Goal: Transaction & Acquisition: Purchase product/service

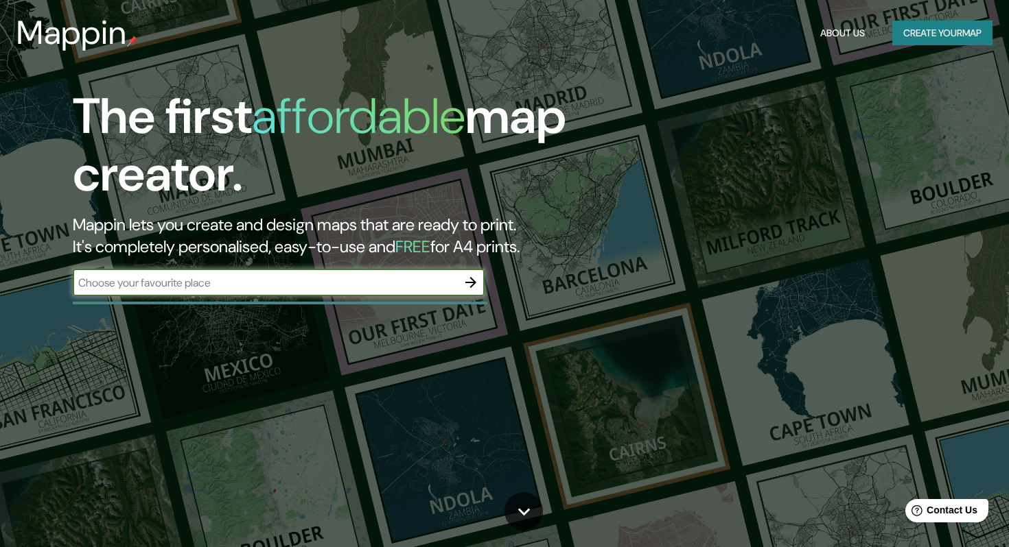
click at [297, 285] on input "text" at bounding box center [265, 283] width 384 height 16
type input "[GEOGRAPHIC_DATA]"
click at [472, 270] on button "button" at bounding box center [470, 282] width 27 height 27
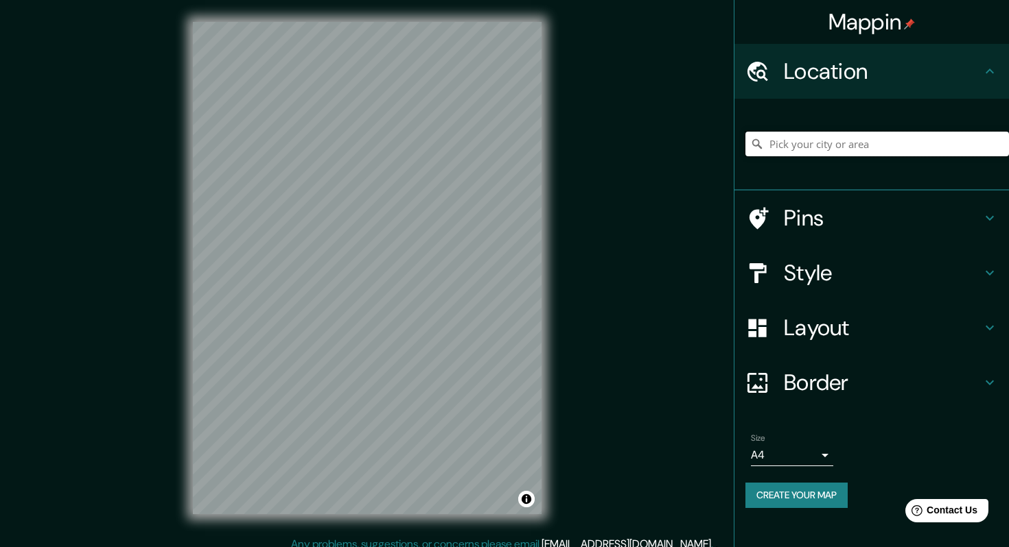
click at [819, 139] on input "Pick your city or area" at bounding box center [876, 144] width 263 height 25
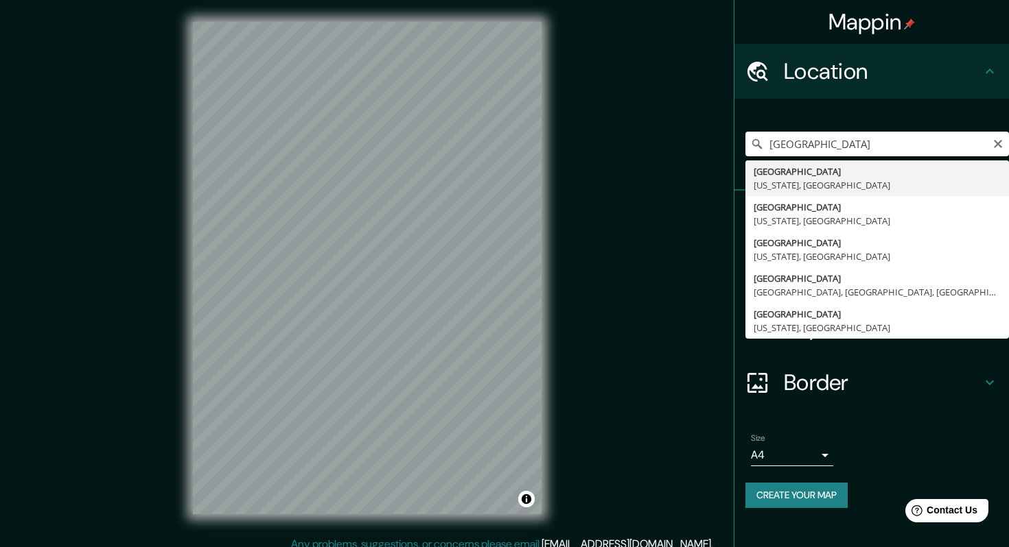
type input "[GEOGRAPHIC_DATA], [US_STATE], [GEOGRAPHIC_DATA]"
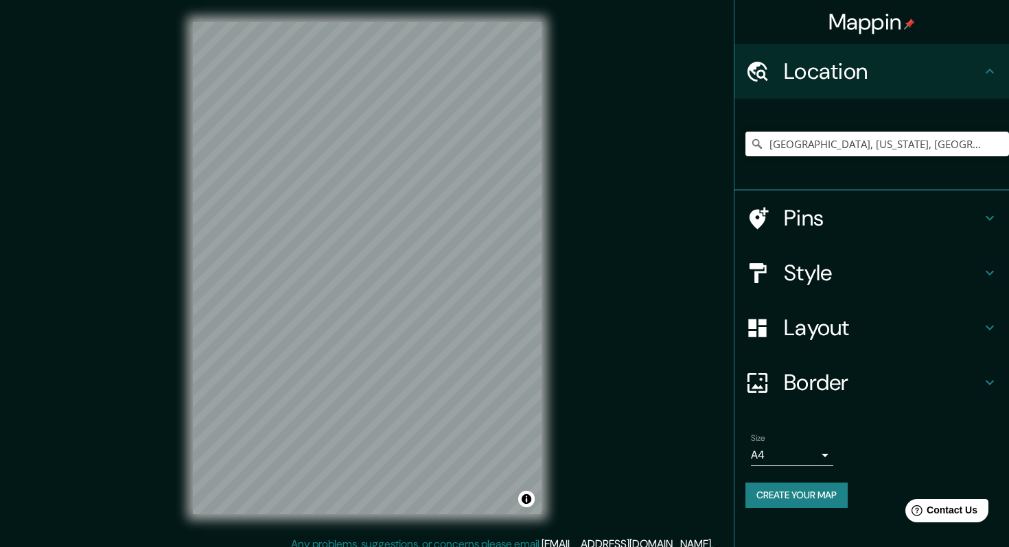
click at [825, 239] on div "Pins" at bounding box center [871, 218] width 274 height 55
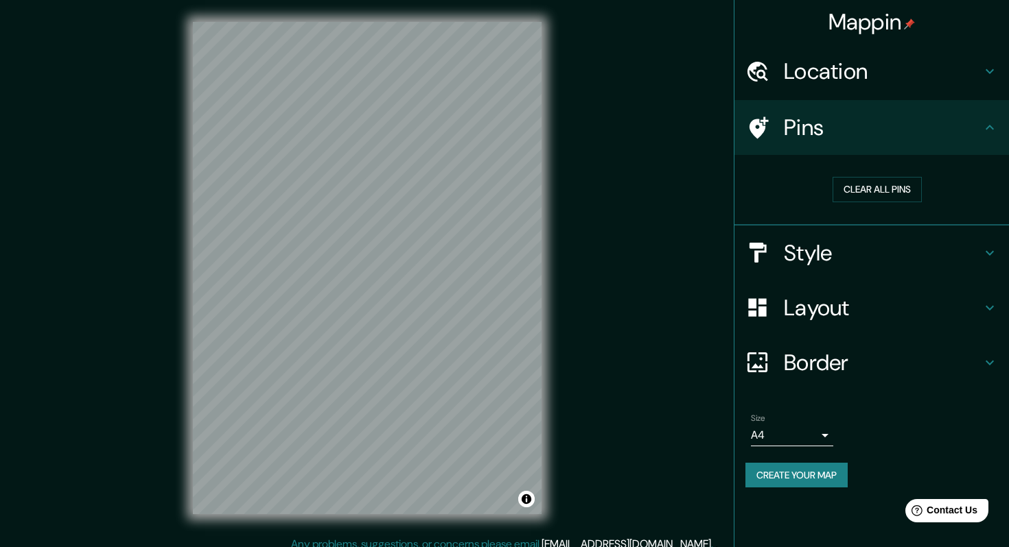
click at [829, 257] on h4 "Style" at bounding box center [882, 252] width 198 height 27
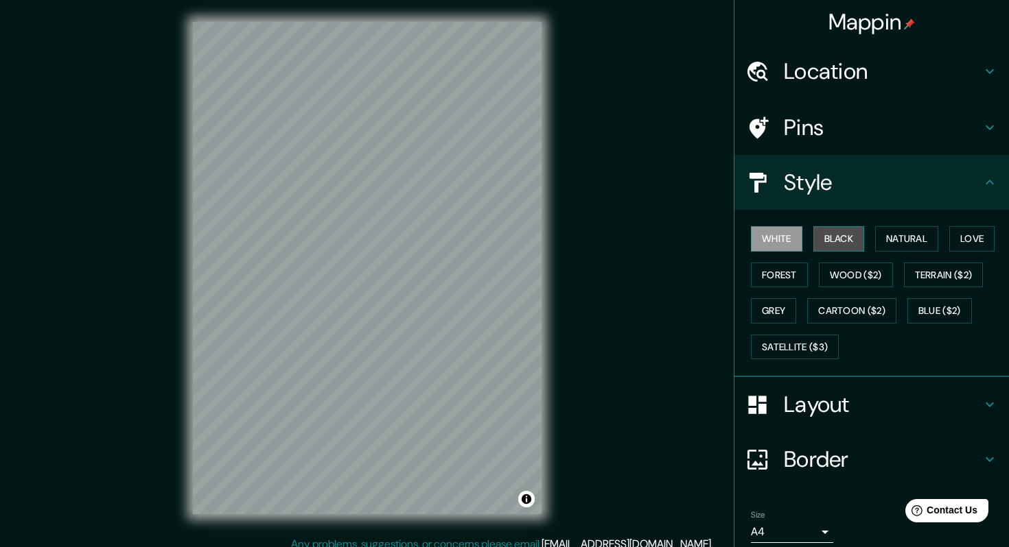
click at [845, 227] on button "Black" at bounding box center [838, 238] width 51 height 25
click at [894, 248] on button "Natural" at bounding box center [906, 238] width 63 height 25
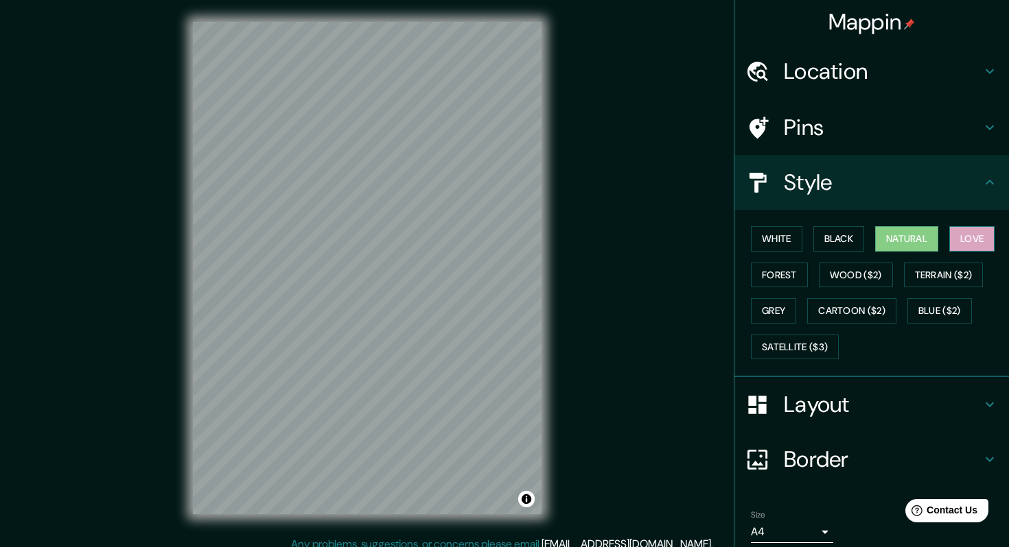
click at [963, 245] on button "Love" at bounding box center [971, 238] width 45 height 25
click at [784, 279] on button "Forest" at bounding box center [779, 275] width 57 height 25
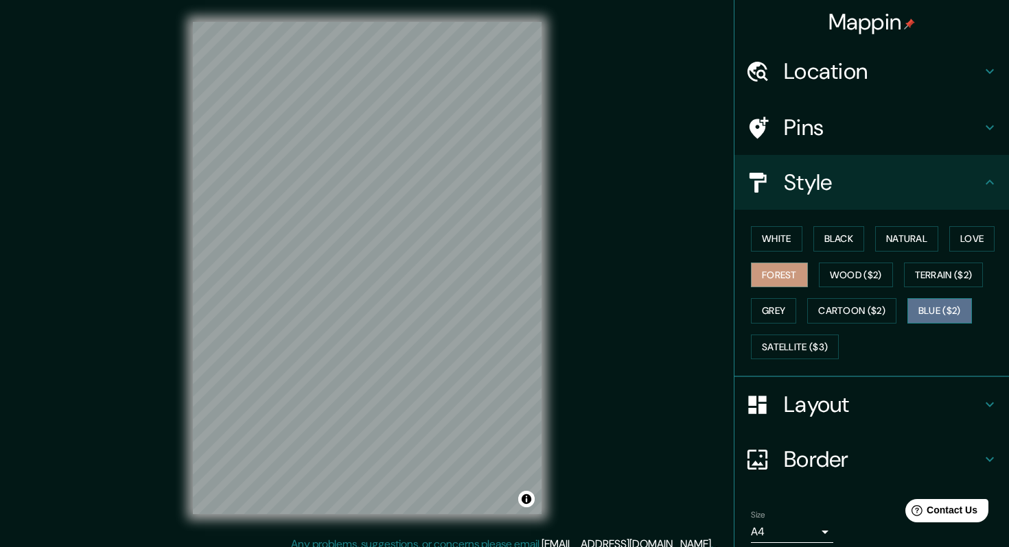
click at [932, 315] on button "Blue ($2)" at bounding box center [939, 310] width 64 height 25
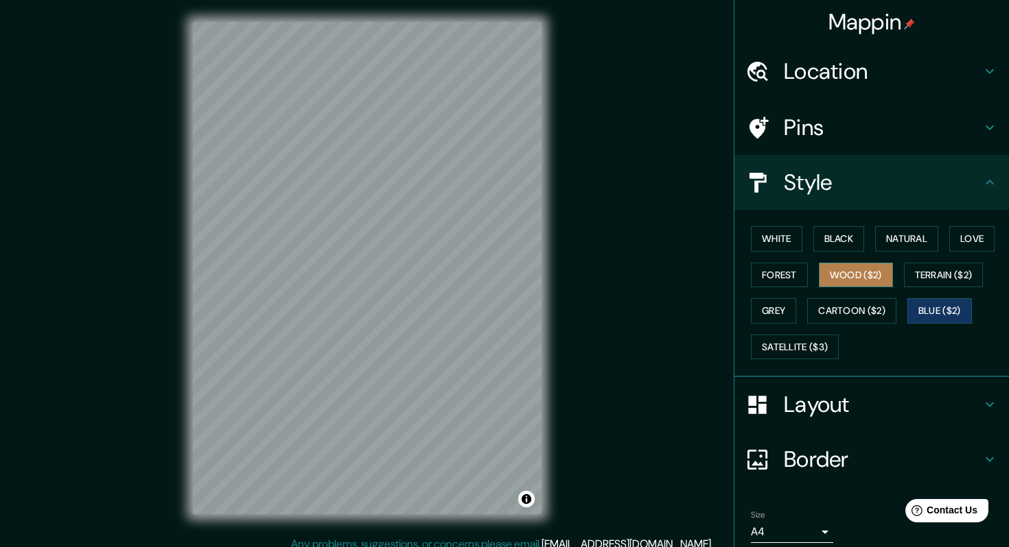
click at [872, 277] on button "Wood ($2)" at bounding box center [855, 275] width 74 height 25
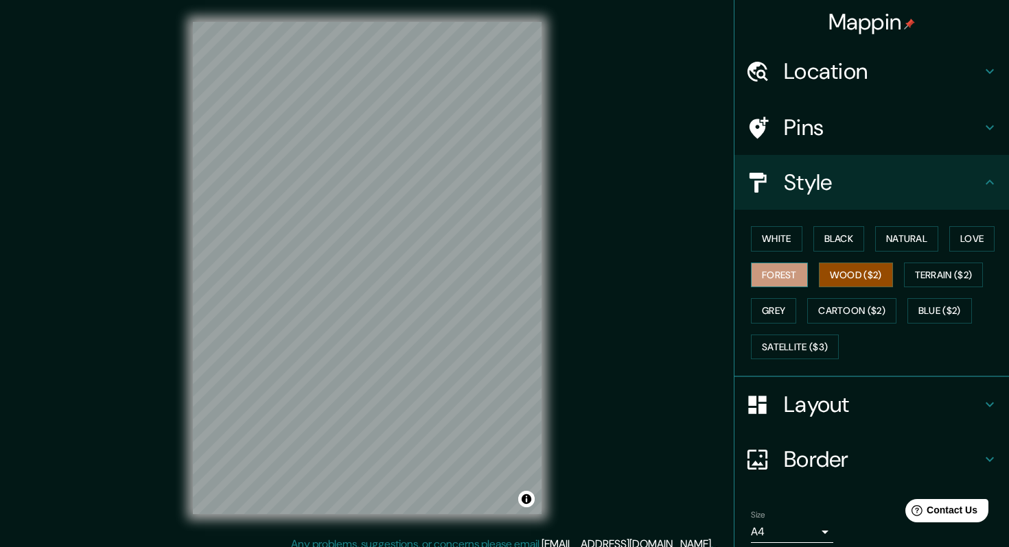
click at [768, 275] on button "Forest" at bounding box center [779, 275] width 57 height 25
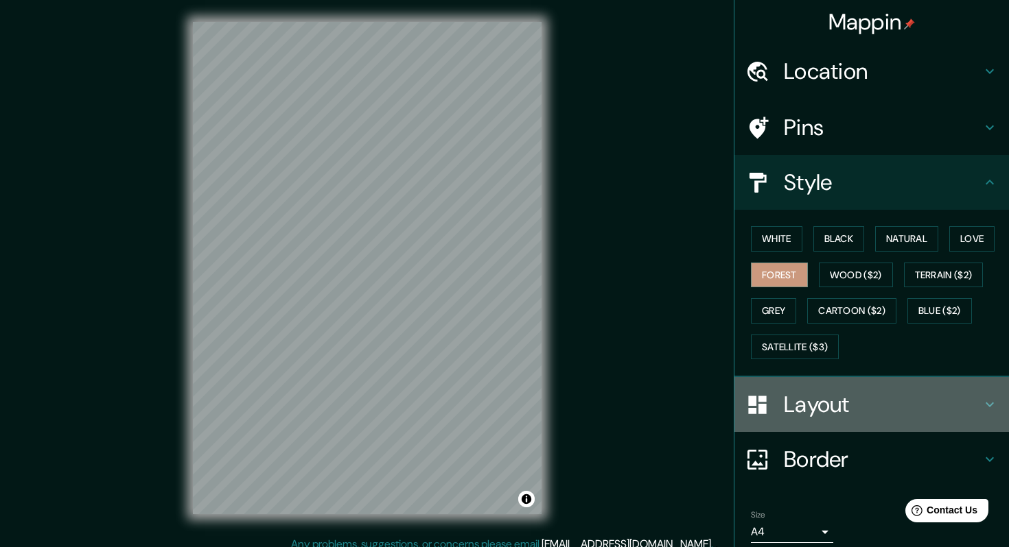
click at [814, 420] on div "Layout" at bounding box center [871, 404] width 274 height 55
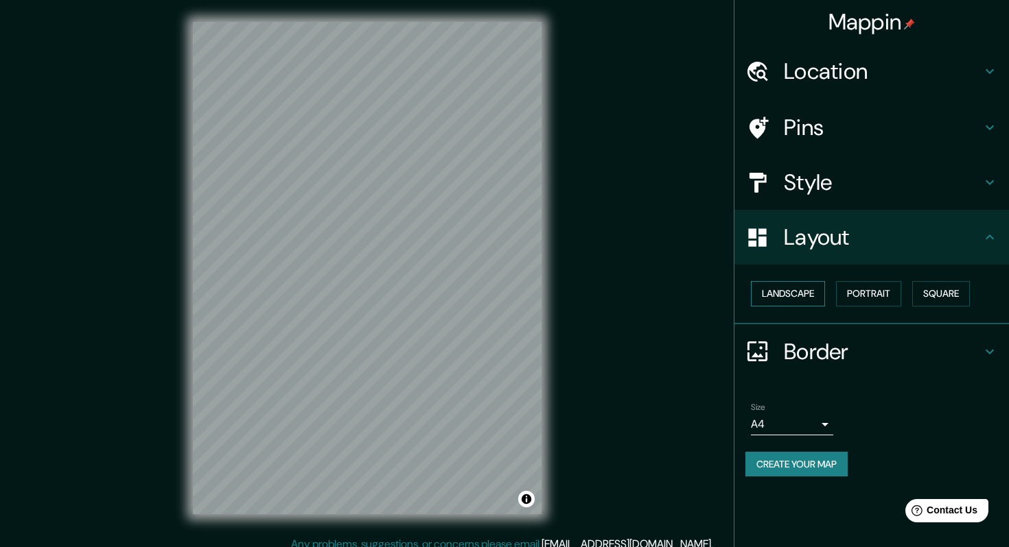
click at [801, 293] on button "Landscape" at bounding box center [788, 293] width 74 height 25
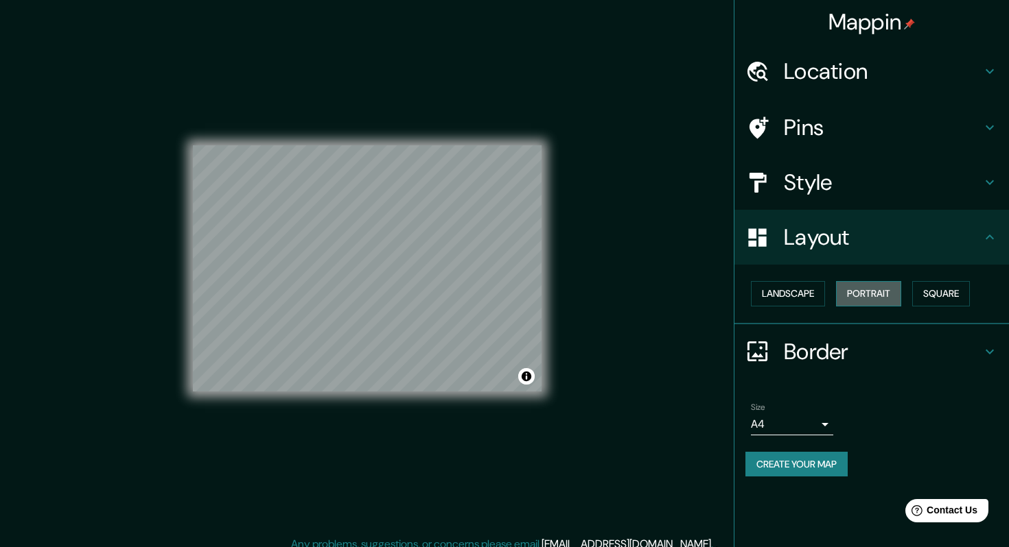
click at [860, 300] on button "Portrait" at bounding box center [868, 293] width 65 height 25
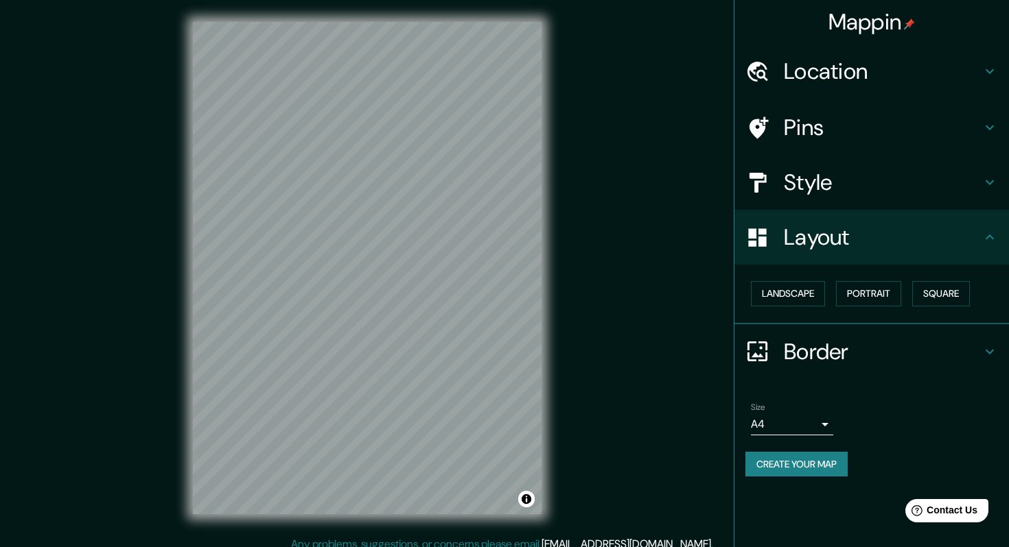
click at [849, 361] on h4 "Border" at bounding box center [882, 351] width 198 height 27
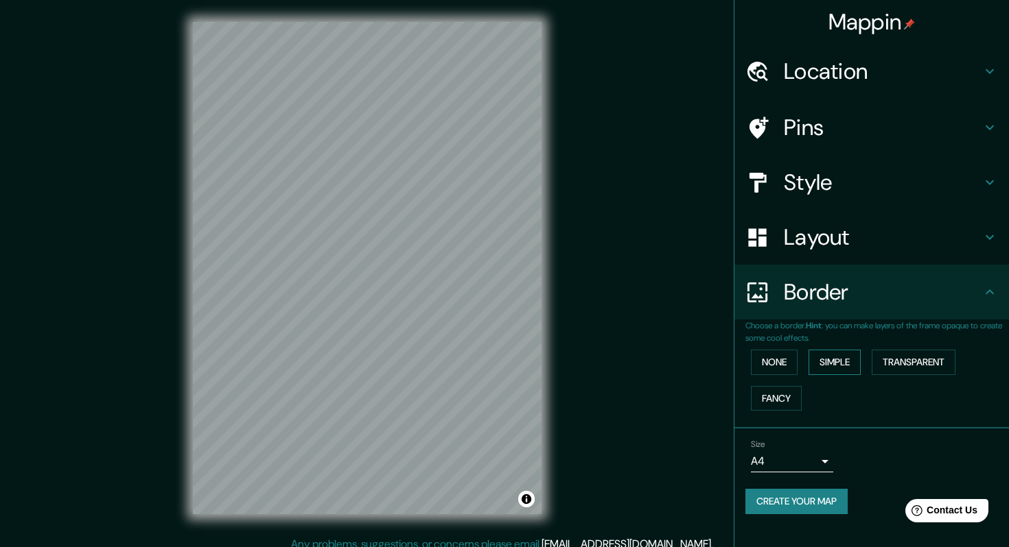
click at [842, 359] on button "Simple" at bounding box center [834, 362] width 52 height 25
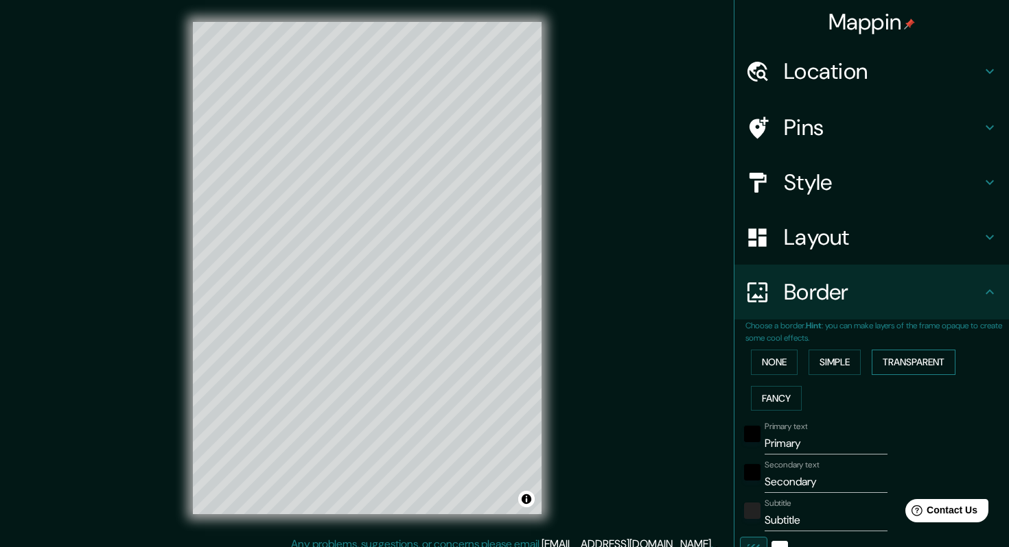
click at [899, 363] on button "Transparent" at bounding box center [913, 362] width 84 height 25
click at [774, 364] on button "None" at bounding box center [774, 362] width 47 height 25
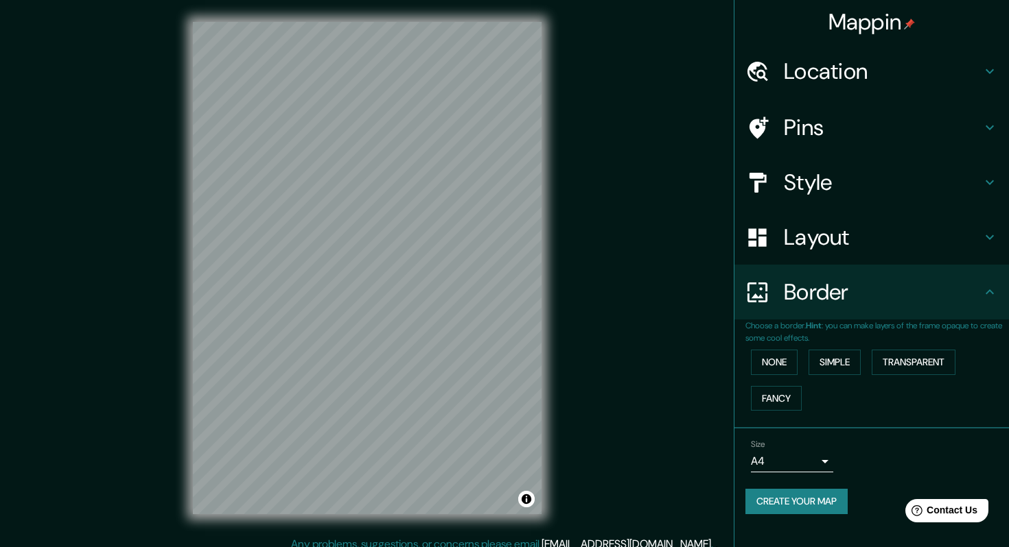
click at [775, 412] on div "None Simple Transparent Fancy" at bounding box center [876, 380] width 263 height 72
click at [784, 404] on button "Fancy" at bounding box center [776, 398] width 51 height 25
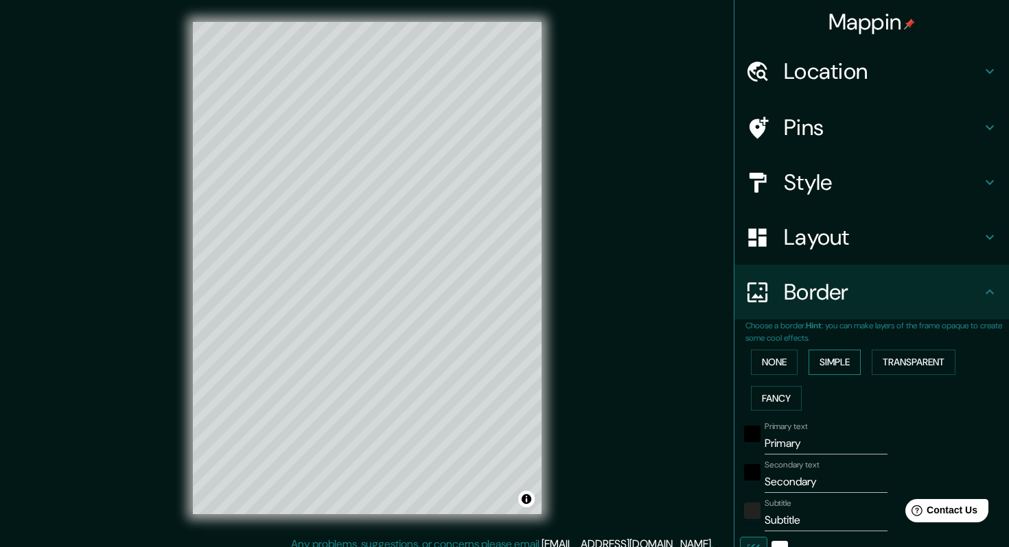
click at [838, 364] on button "Simple" at bounding box center [834, 362] width 52 height 25
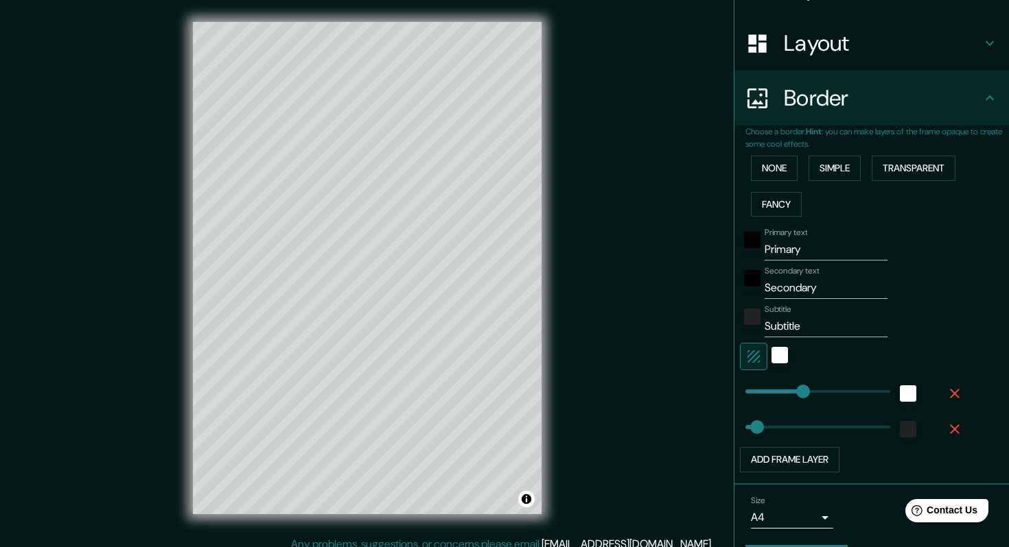
scroll to position [195, 0]
click at [754, 354] on icon "button" at bounding box center [753, 356] width 16 height 16
type input "203"
type input "41"
click at [752, 355] on icon "button" at bounding box center [753, 356] width 12 height 12
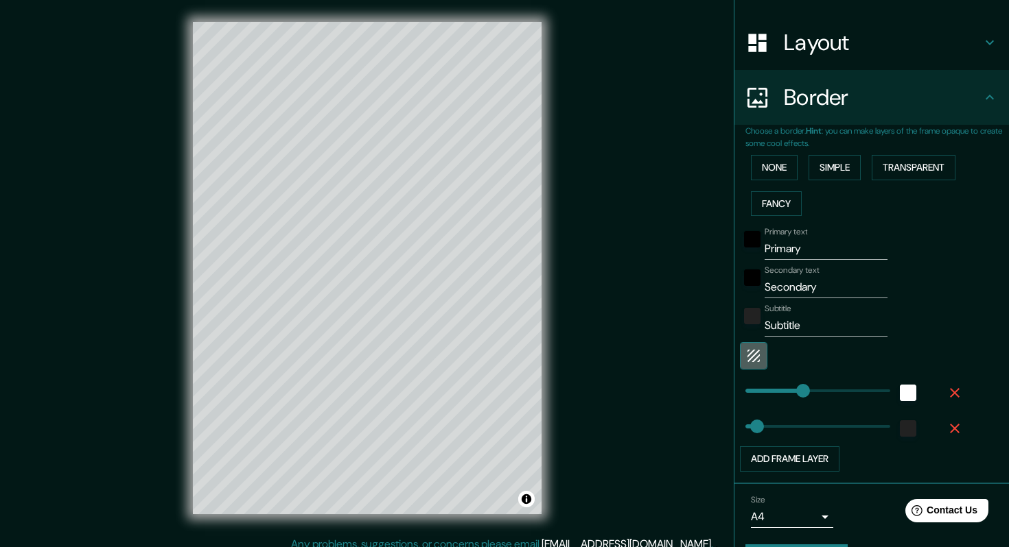
type input "203"
type input "41"
click at [798, 359] on div at bounding box center [852, 355] width 225 height 27
click at [782, 356] on div "white" at bounding box center [779, 354] width 16 height 16
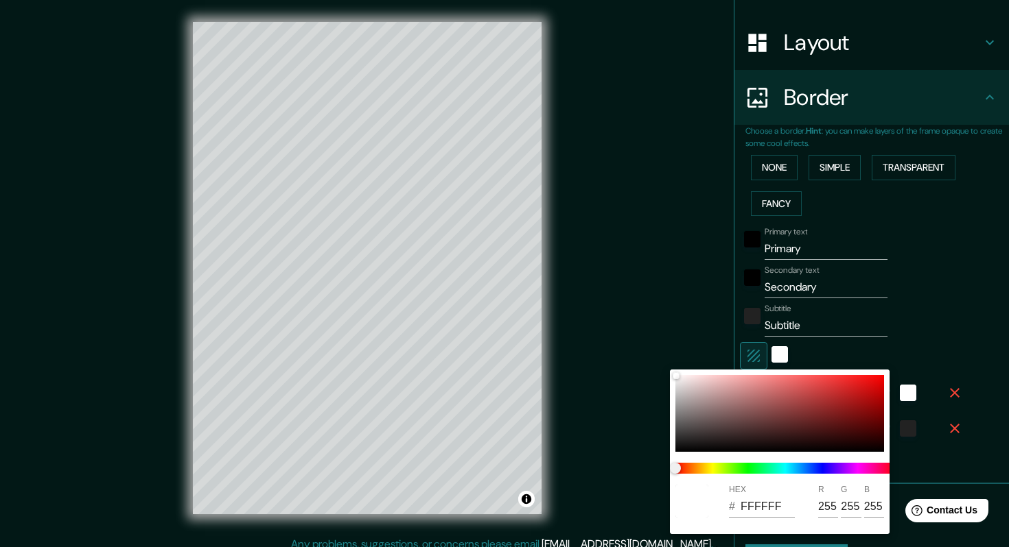
click at [781, 358] on div at bounding box center [504, 273] width 1009 height 547
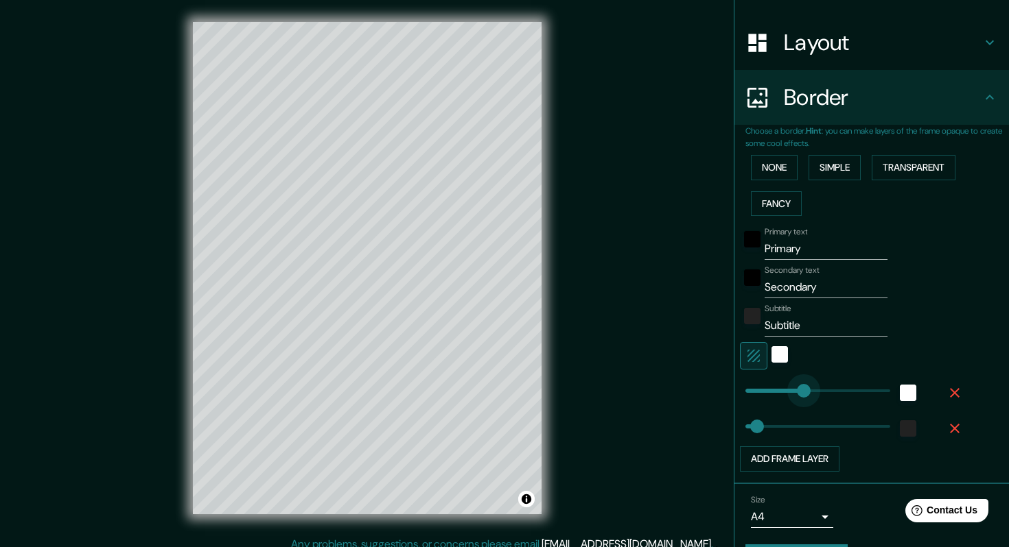
type input "508"
drag, startPoint x: 803, startPoint y: 394, endPoint x: 941, endPoint y: 382, distance: 137.7
type input "41"
type input "318"
drag, startPoint x: 884, startPoint y: 392, endPoint x: 836, endPoint y: 394, distance: 48.8
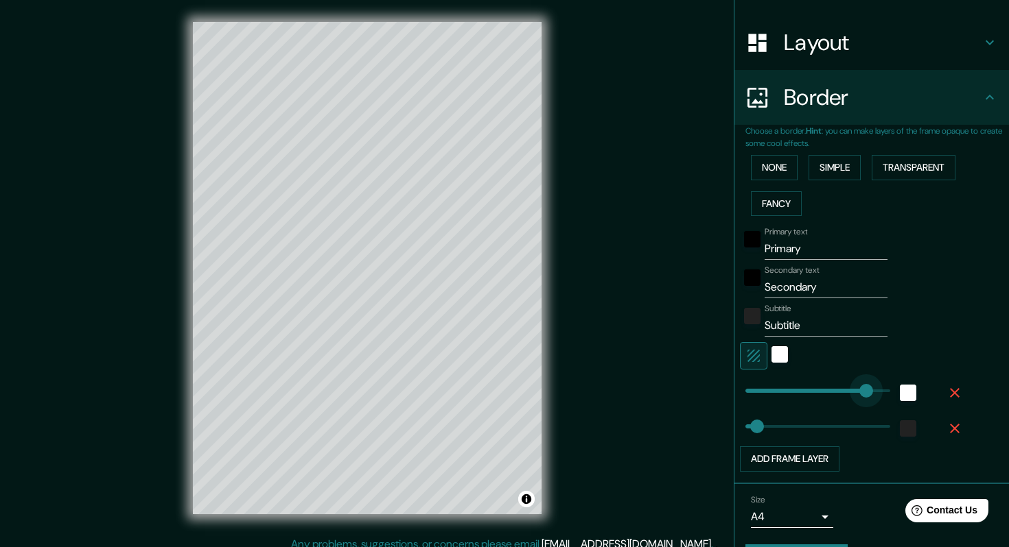
type input "41"
type input "251"
drag, startPoint x: 836, startPoint y: 394, endPoint x: 816, endPoint y: 394, distance: 19.9
type input "219"
drag, startPoint x: 757, startPoint y: 430, endPoint x: 812, endPoint y: 431, distance: 55.6
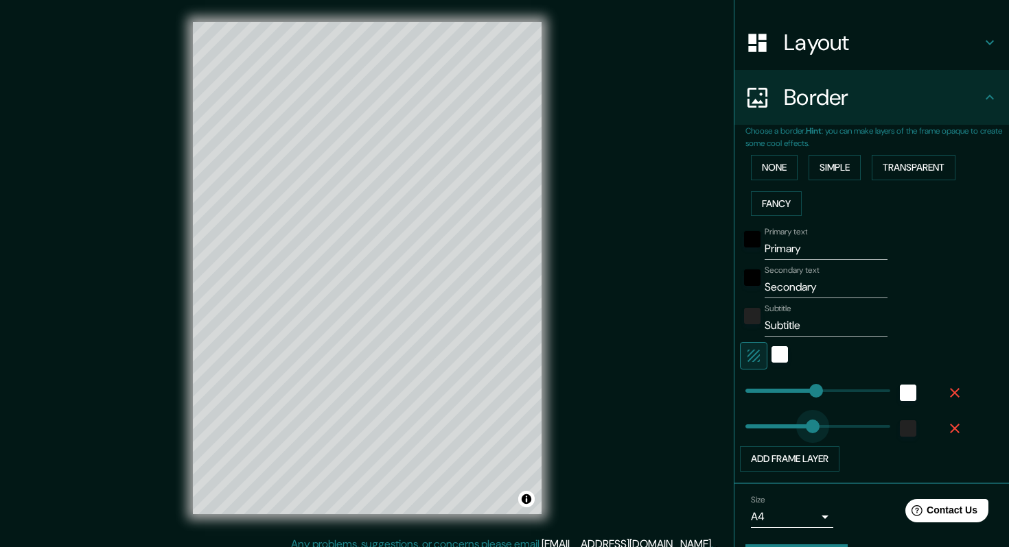
type input "123"
drag, startPoint x: 812, startPoint y: 431, endPoint x: 778, endPoint y: 430, distance: 34.3
type input "75"
drag, startPoint x: 778, startPoint y: 430, endPoint x: 766, endPoint y: 430, distance: 11.7
click at [774, 169] on button "None" at bounding box center [774, 167] width 47 height 25
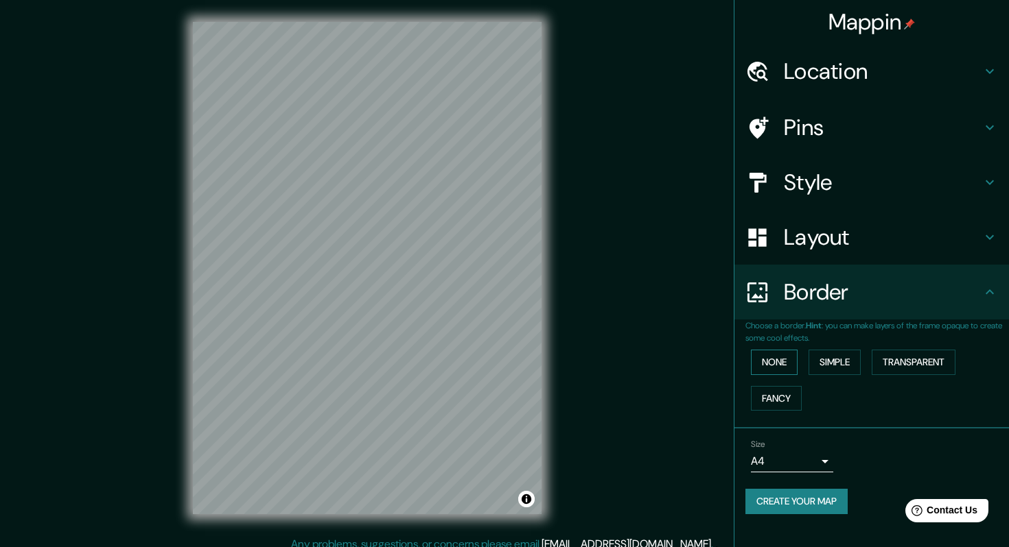
scroll to position [0, 0]
click at [842, 363] on button "Simple" at bounding box center [834, 362] width 52 height 25
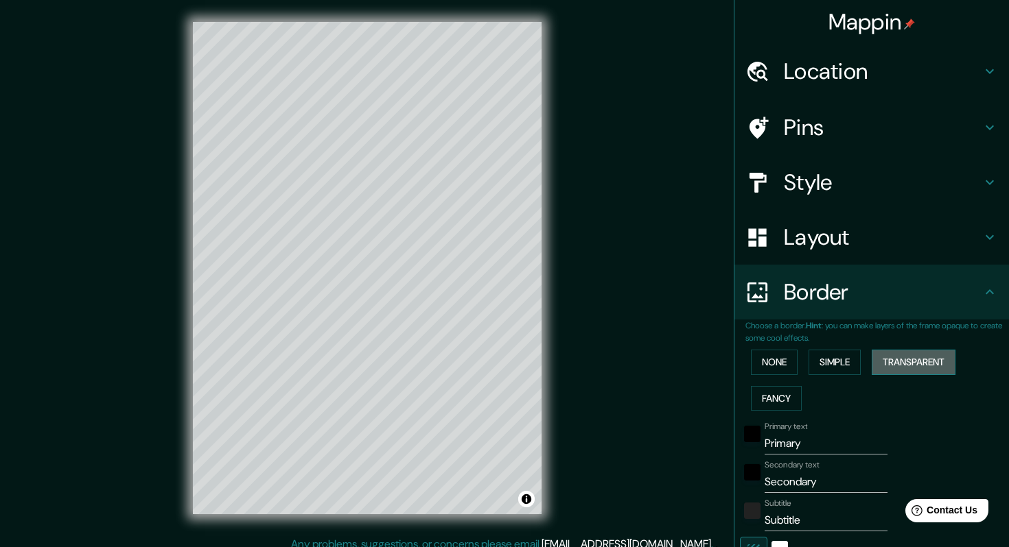
click at [897, 362] on button "Transparent" at bounding box center [913, 362] width 84 height 25
click at [781, 403] on button "Fancy" at bounding box center [776, 398] width 51 height 25
click at [832, 368] on button "Simple" at bounding box center [834, 362] width 52 height 25
click at [814, 121] on h4 "Pins" at bounding box center [882, 127] width 198 height 27
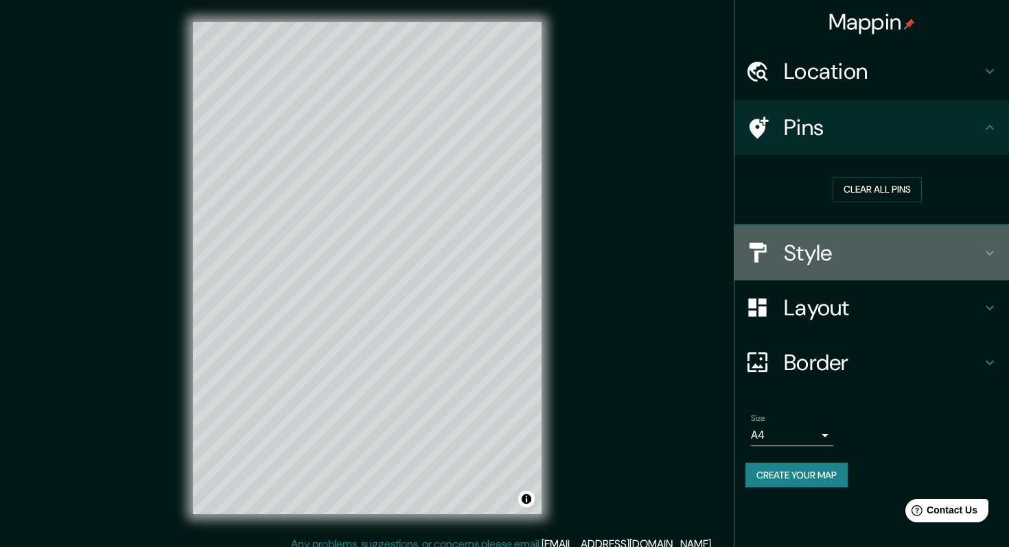
click at [816, 250] on h4 "Style" at bounding box center [882, 252] width 198 height 27
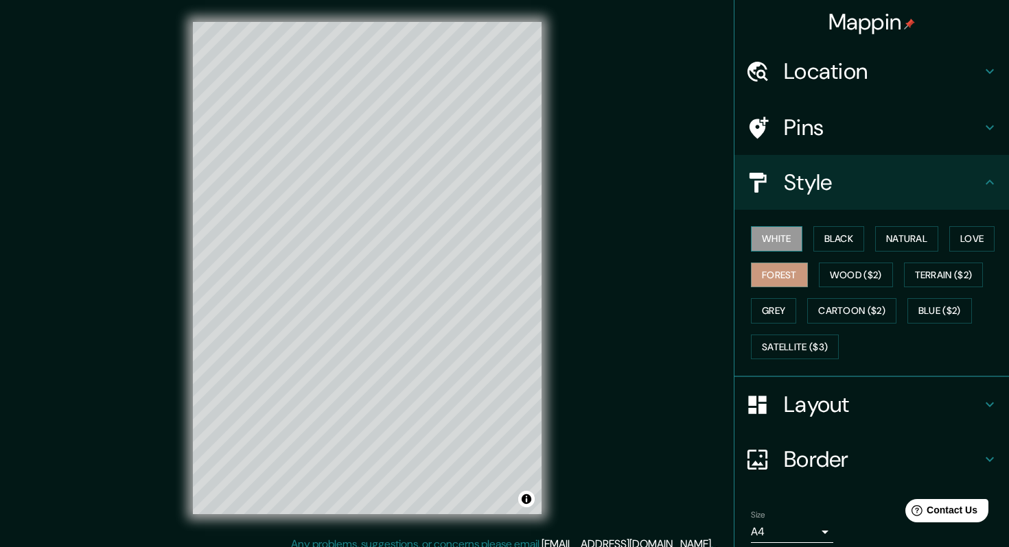
click at [777, 236] on button "White" at bounding box center [776, 238] width 51 height 25
click at [778, 314] on button "Grey" at bounding box center [773, 310] width 45 height 25
